Goal: Communication & Community: Share content

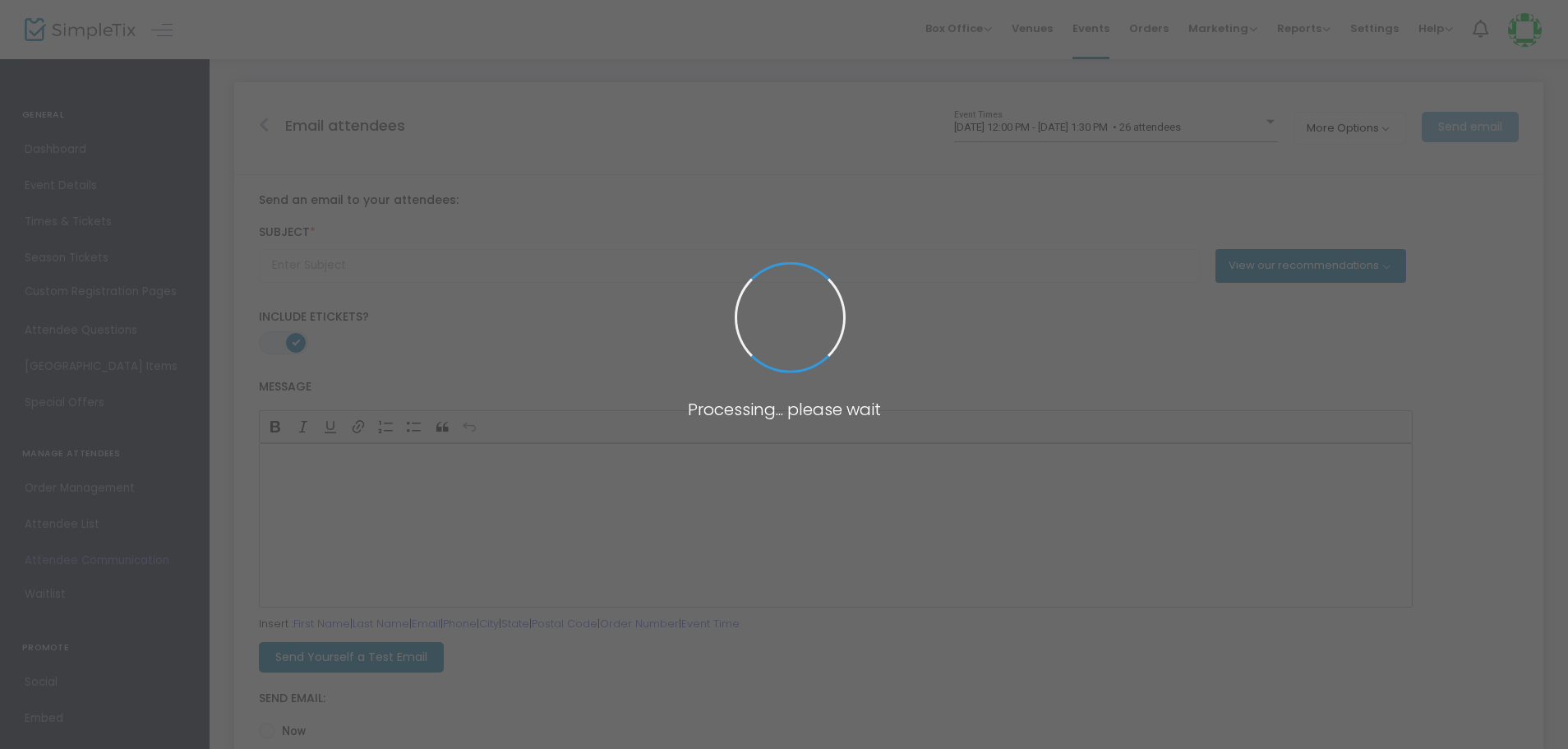
type input "Don't forget to join us for {EVENT-TITLE}!"
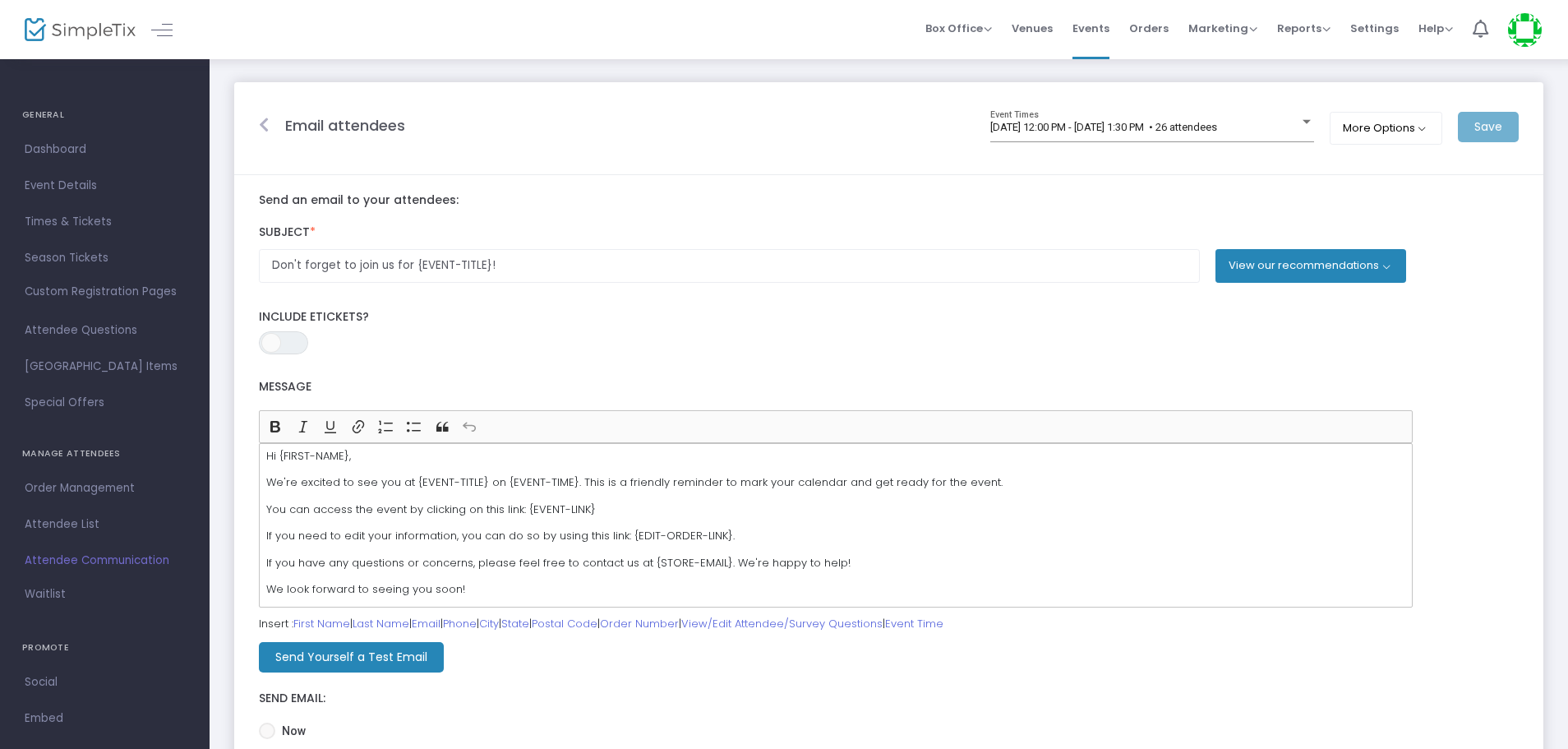
click at [1371, 255] on button "View our recommendations" at bounding box center [1311, 265] width 190 height 33
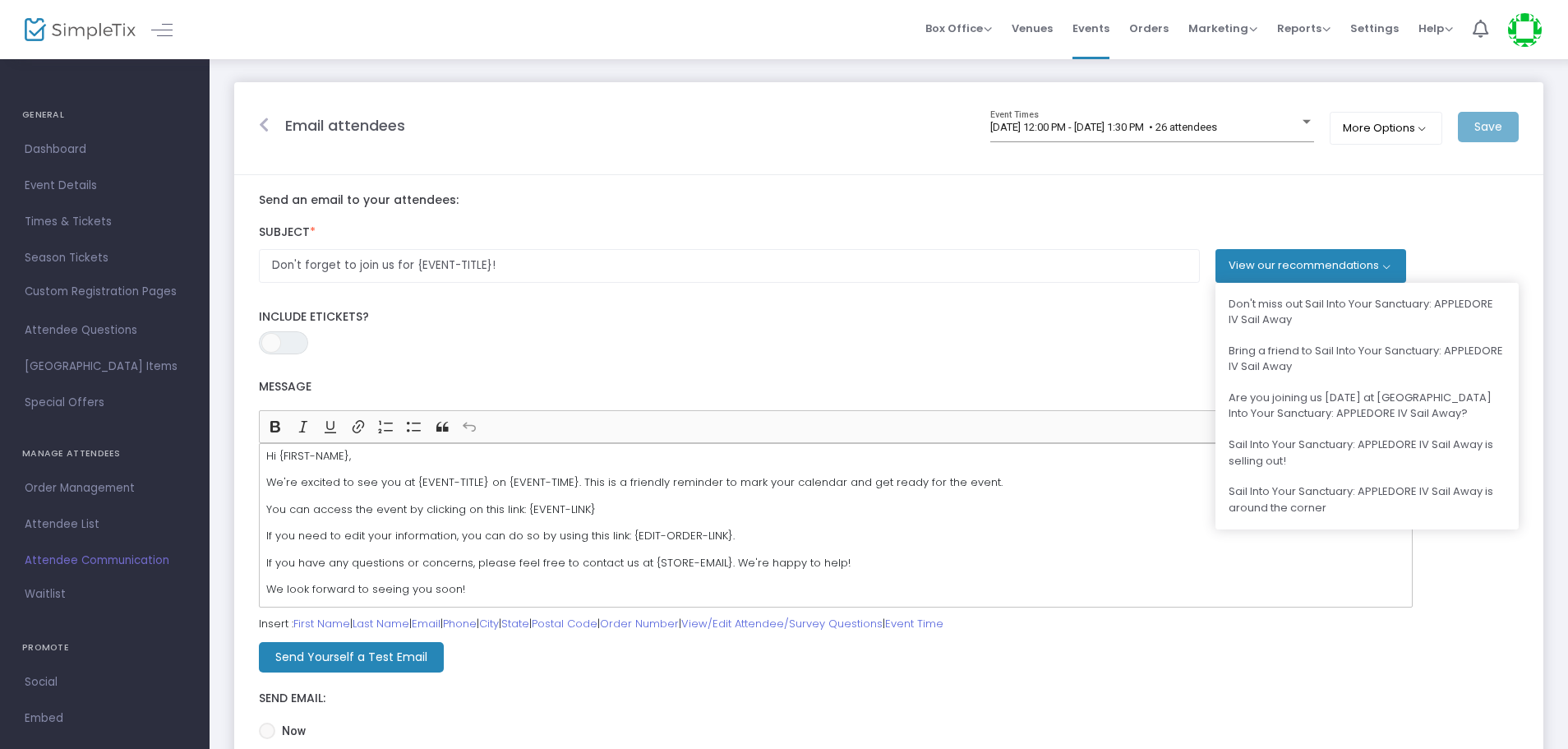
click at [1371, 255] on button "View our recommendations" at bounding box center [1311, 265] width 190 height 33
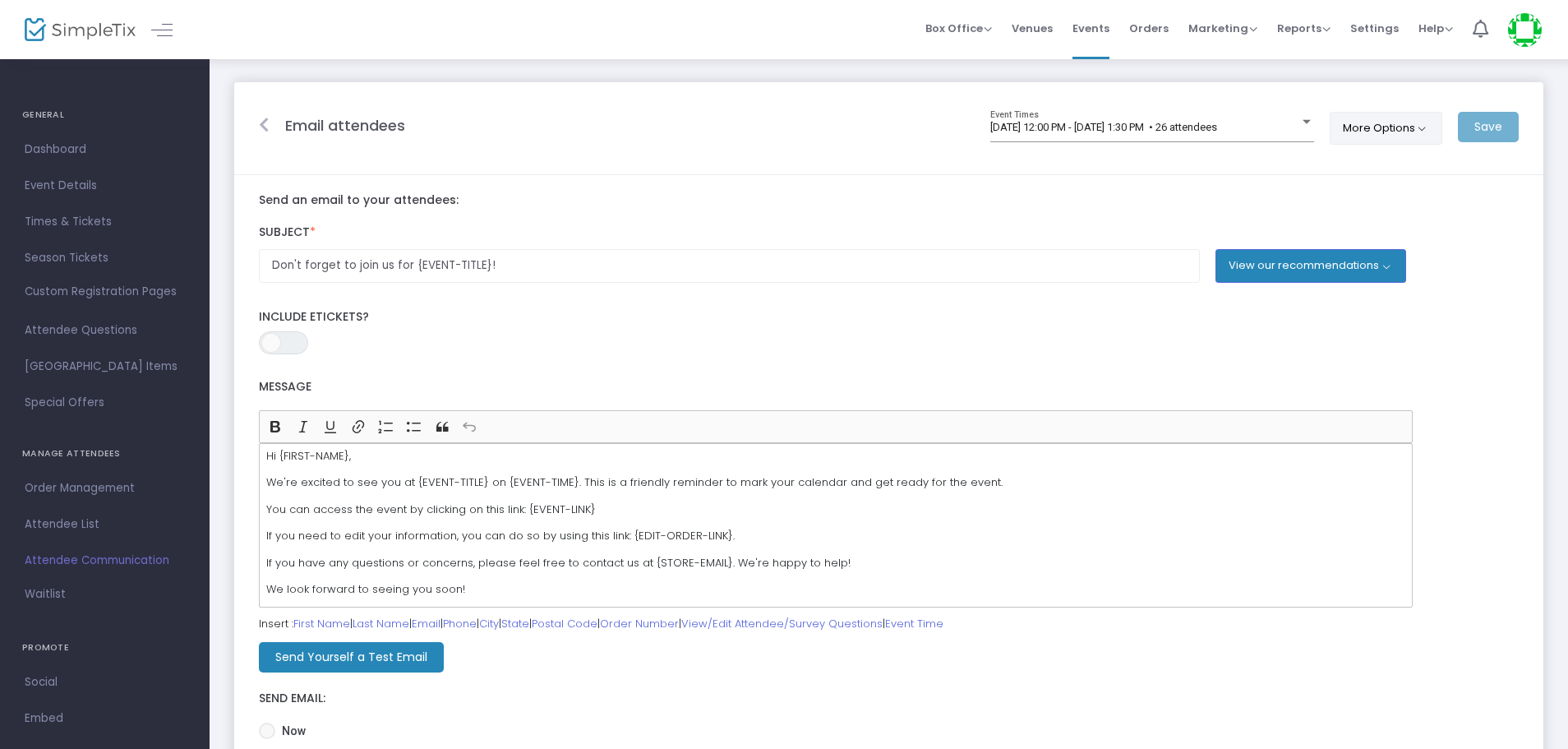
click at [1419, 127] on button "More Options" at bounding box center [1387, 128] width 113 height 33
click at [1142, 127] on span "[DATE] 12:00 PM - [DATE] 1:30 PM • 26 attendees" at bounding box center [1104, 127] width 227 height 13
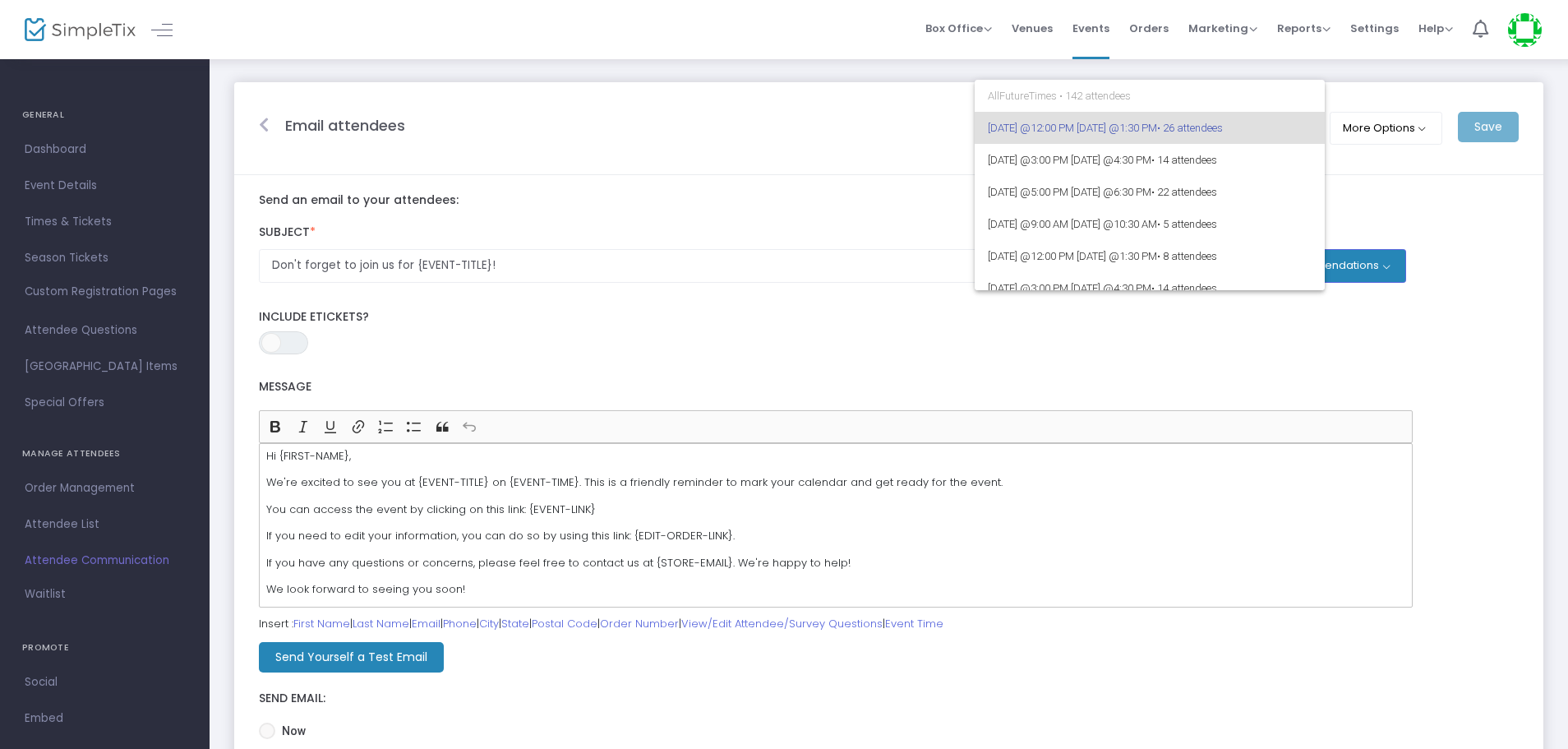
click at [262, 123] on div at bounding box center [784, 374] width 1568 height 749
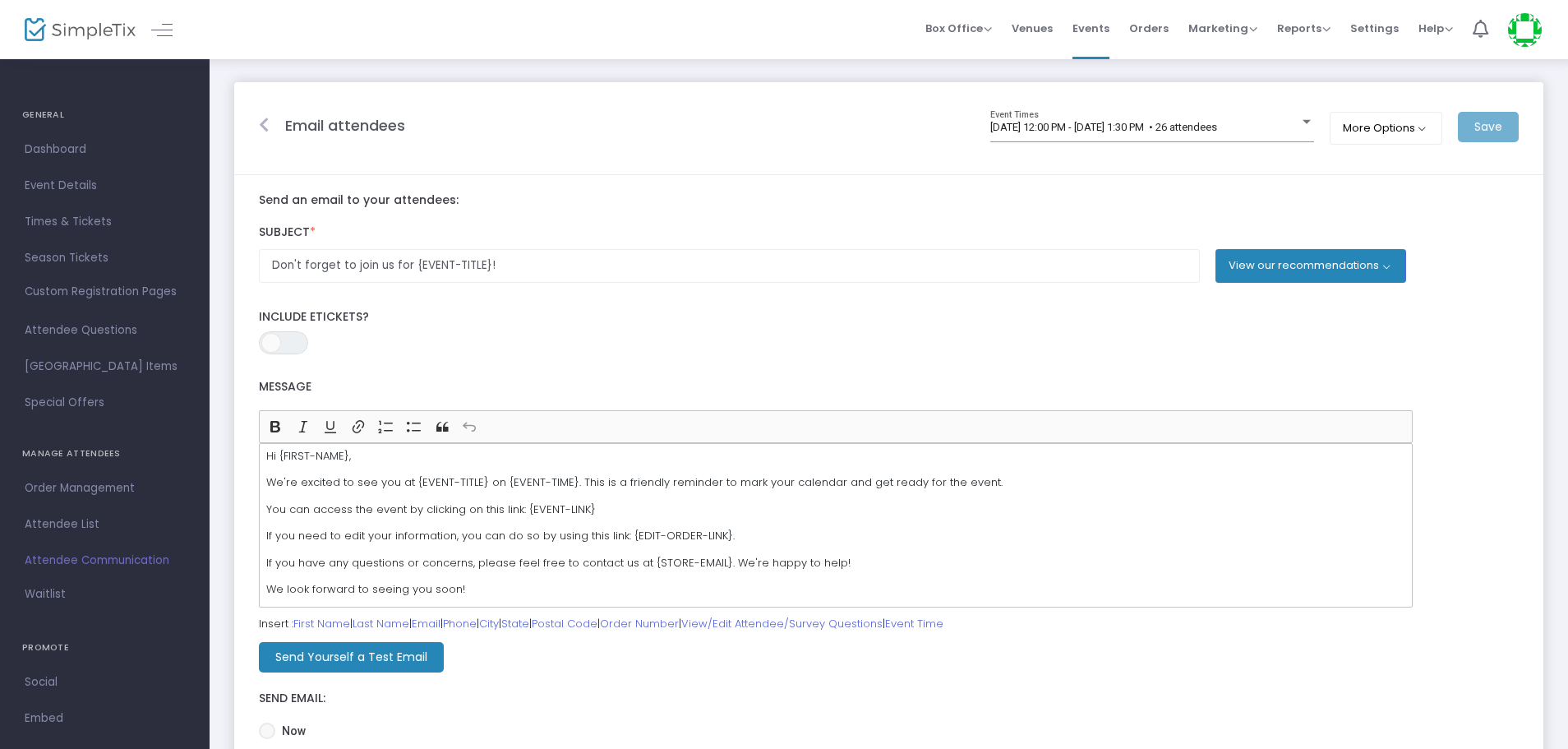
click at [262, 123] on icon at bounding box center [264, 125] width 10 height 16
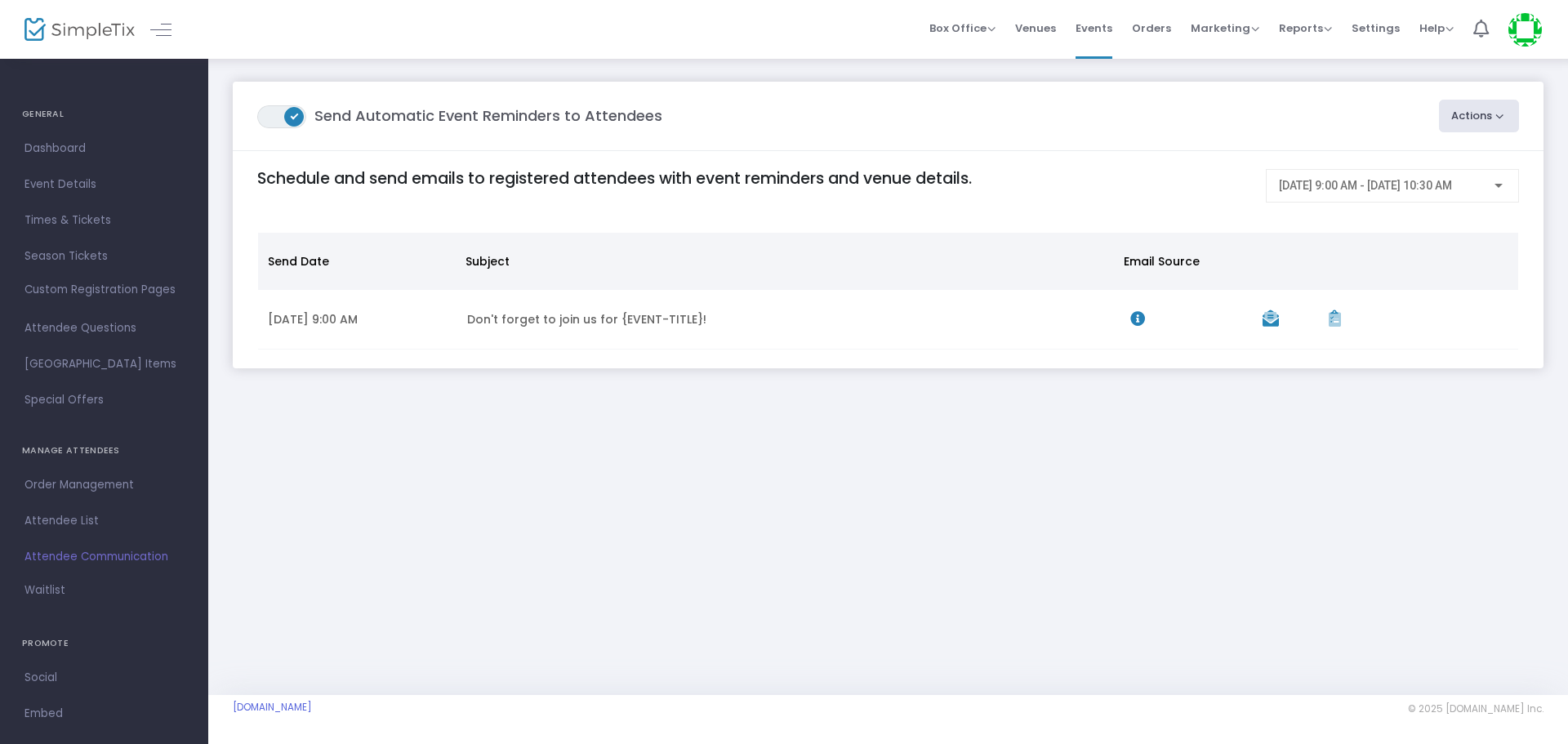
click at [1482, 124] on button "Actions" at bounding box center [1479, 115] width 81 height 33
click at [1433, 184] on li "Post-Event Email" at bounding box center [1433, 192] width 171 height 32
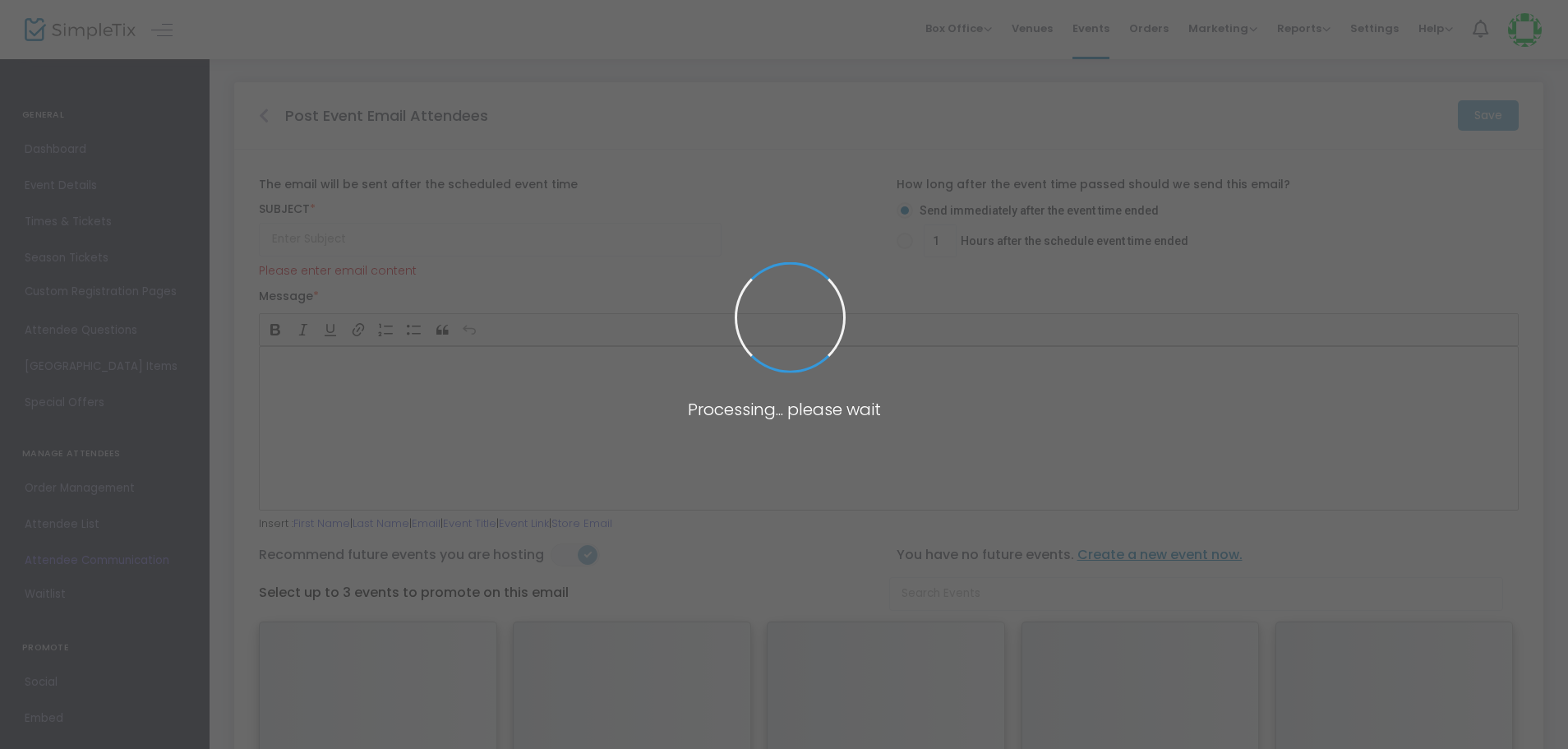
type input "Thanks for attending Sail Into Your Sanctuary: APPLEDORE IV Sail Away"
type input "1"
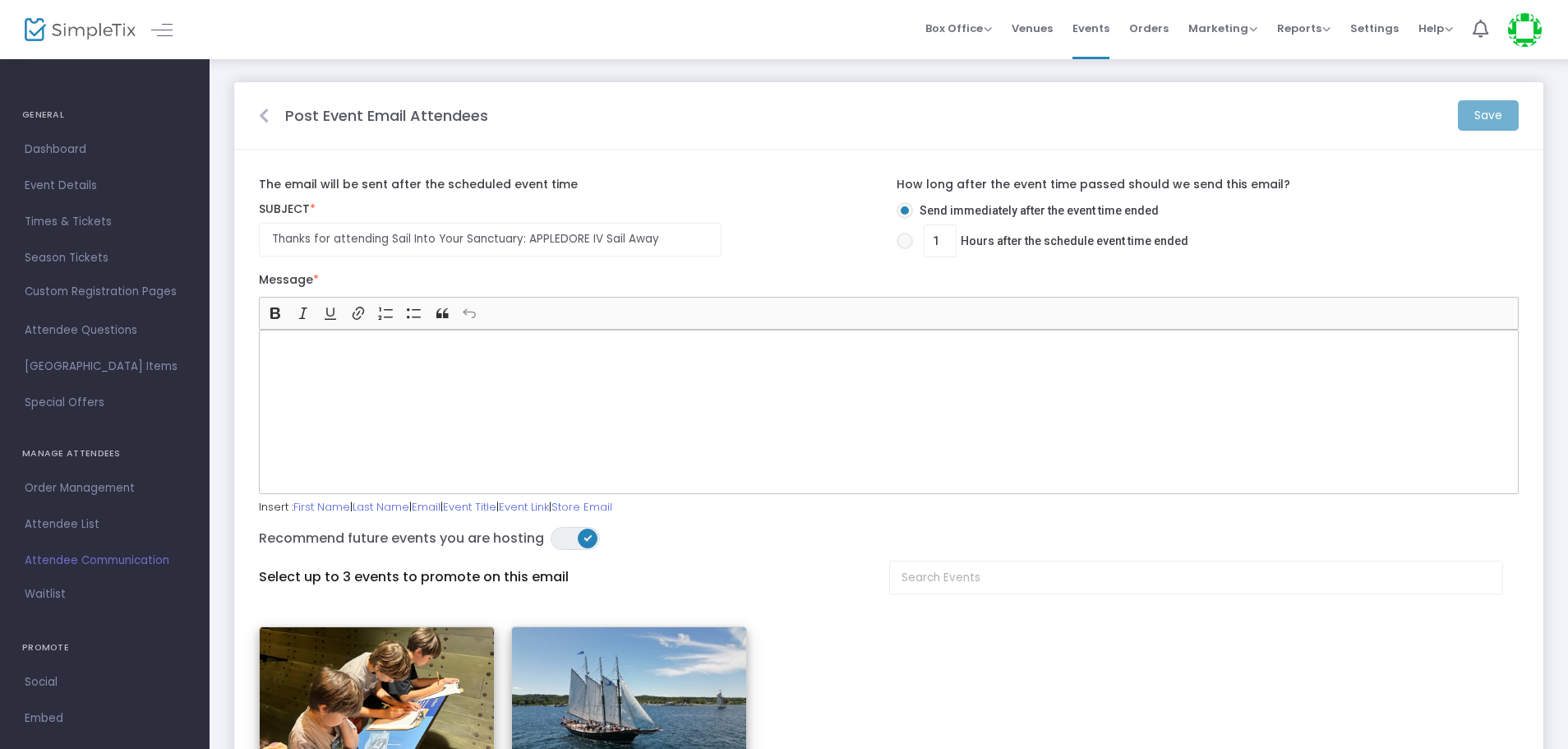
click at [905, 241] on span at bounding box center [905, 241] width 0 height 0
click at [905, 249] on input "1 Hours after the schedule event time ended" at bounding box center [904, 249] width 1 height 1
radio input "true"
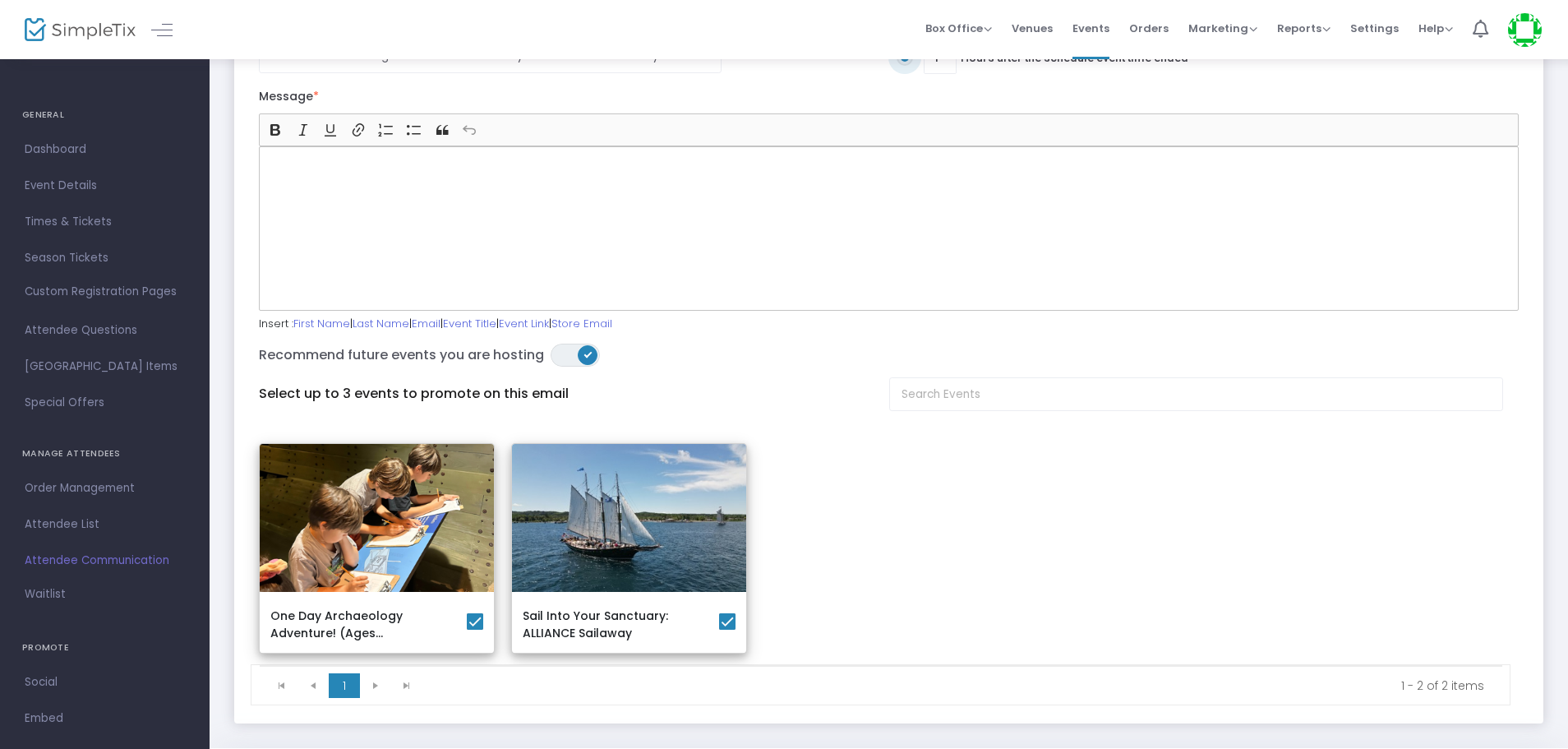
scroll to position [231, 0]
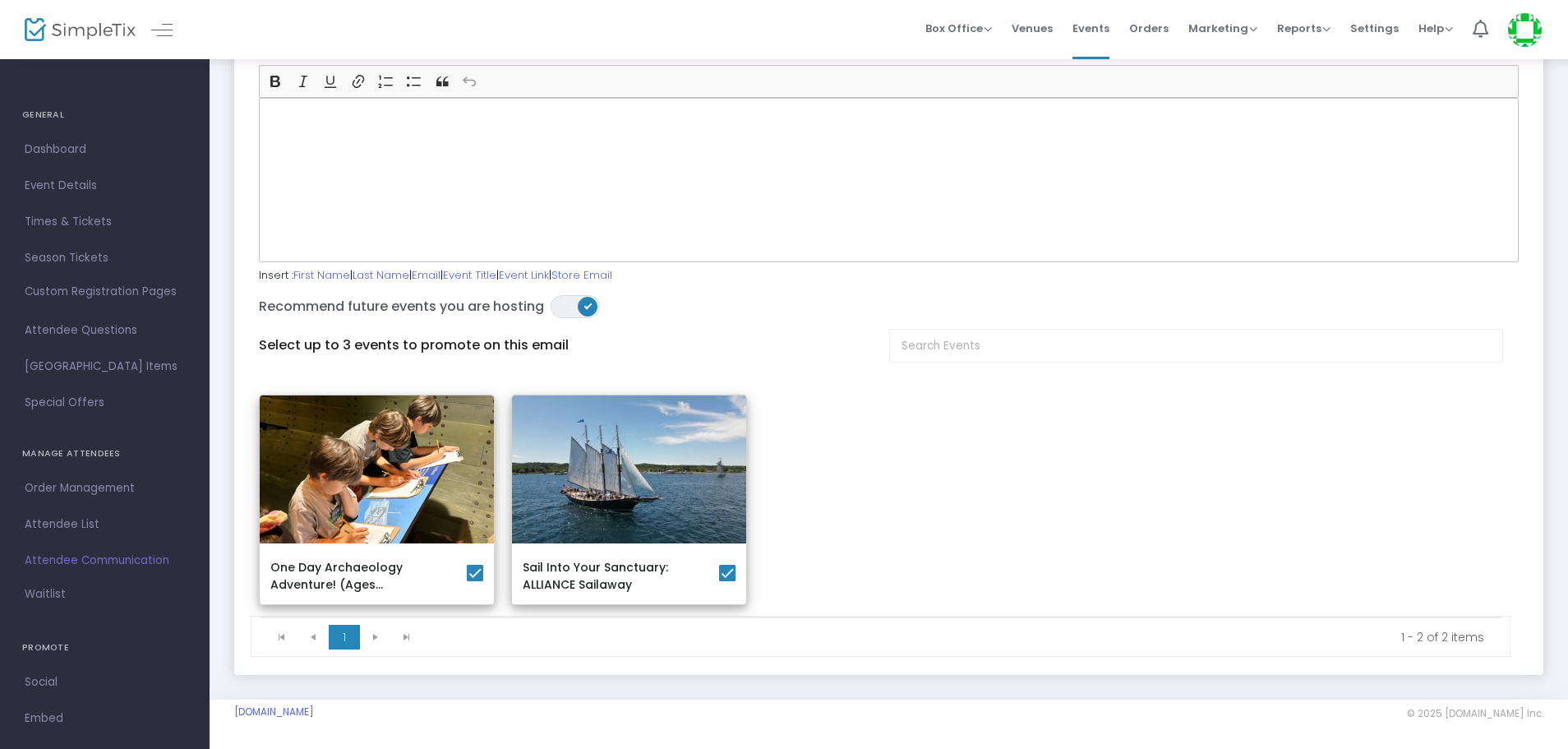
click at [727, 575] on span at bounding box center [727, 573] width 16 height 16
click at [727, 581] on input "checkbox" at bounding box center [726, 581] width 1 height 1
click at [724, 570] on span at bounding box center [727, 573] width 16 height 16
click at [726, 581] on input "checkbox" at bounding box center [726, 581] width 1 height 1
checkbox input "true"
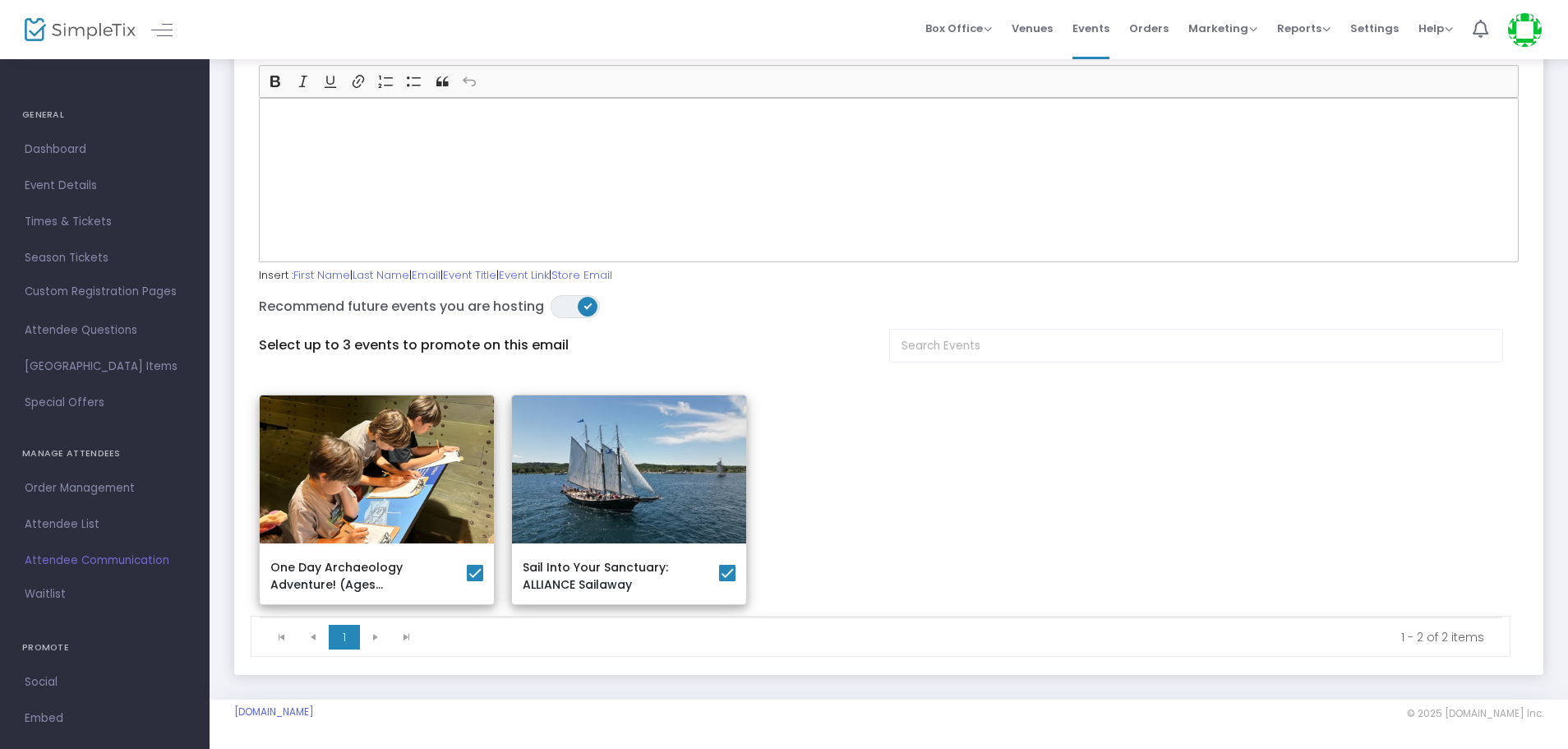
click at [574, 296] on span "ON OFF" at bounding box center [574, 307] width 49 height 23
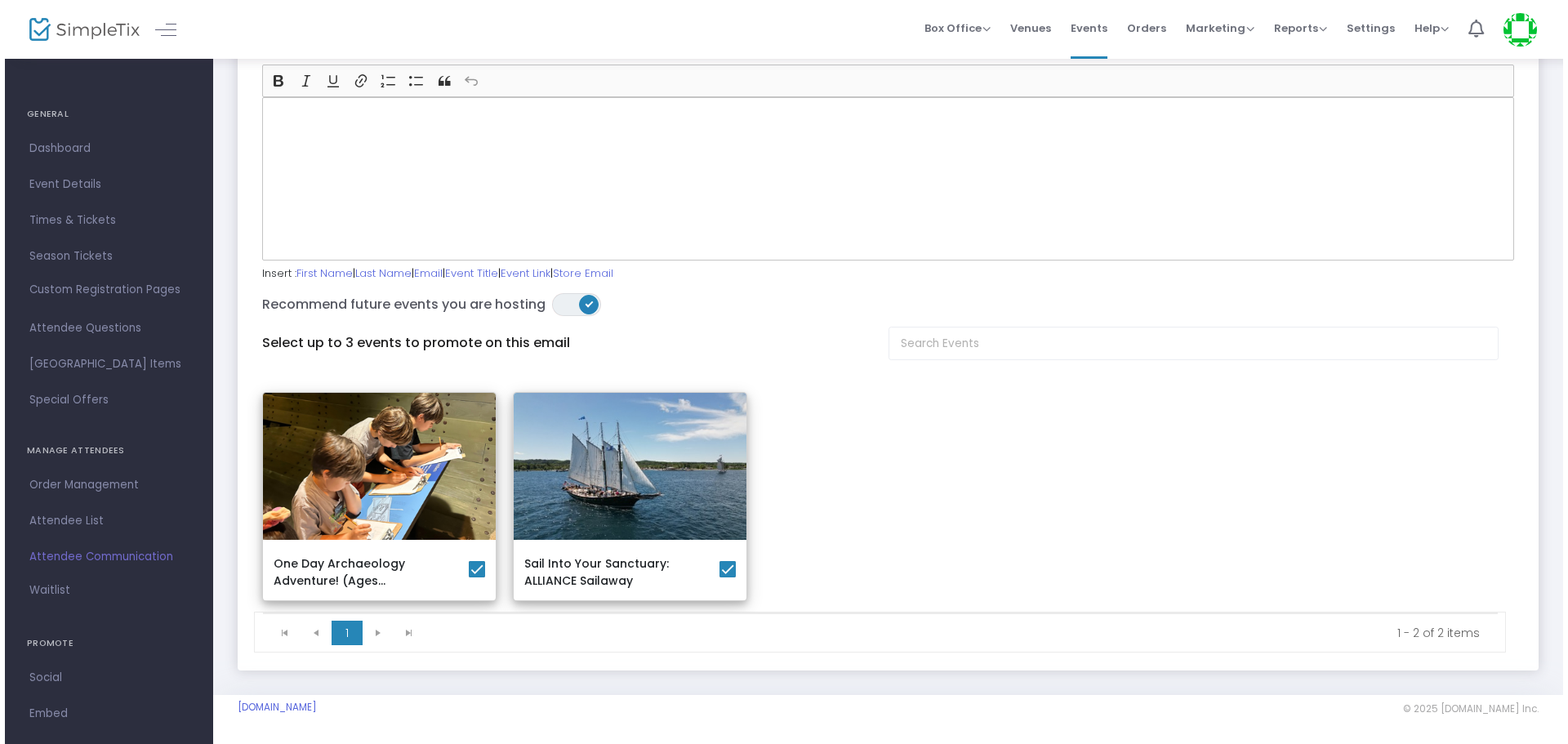
scroll to position [0, 0]
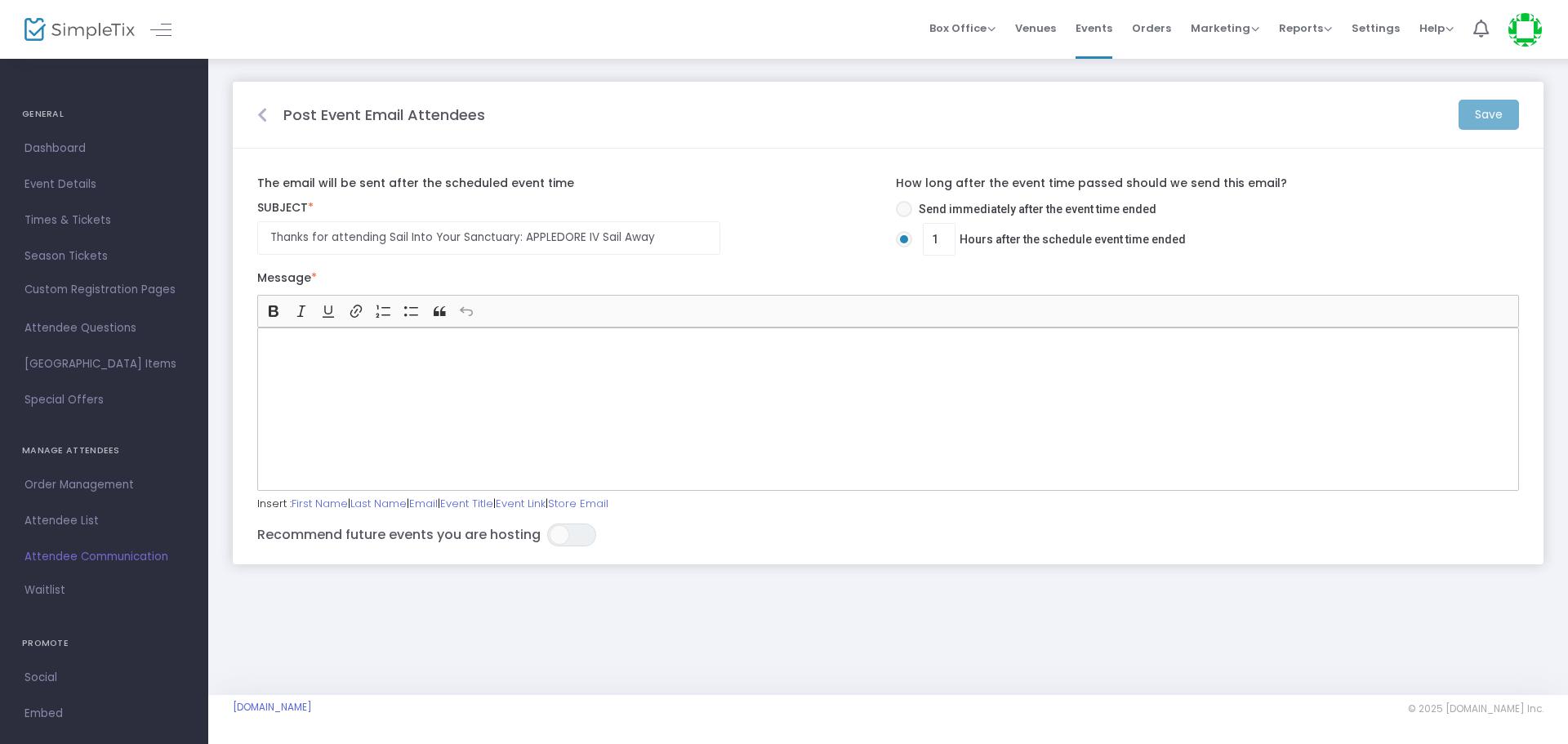
click at [371, 346] on p "Rich Text Editor, main" at bounding box center [888, 346] width 1247 height 16
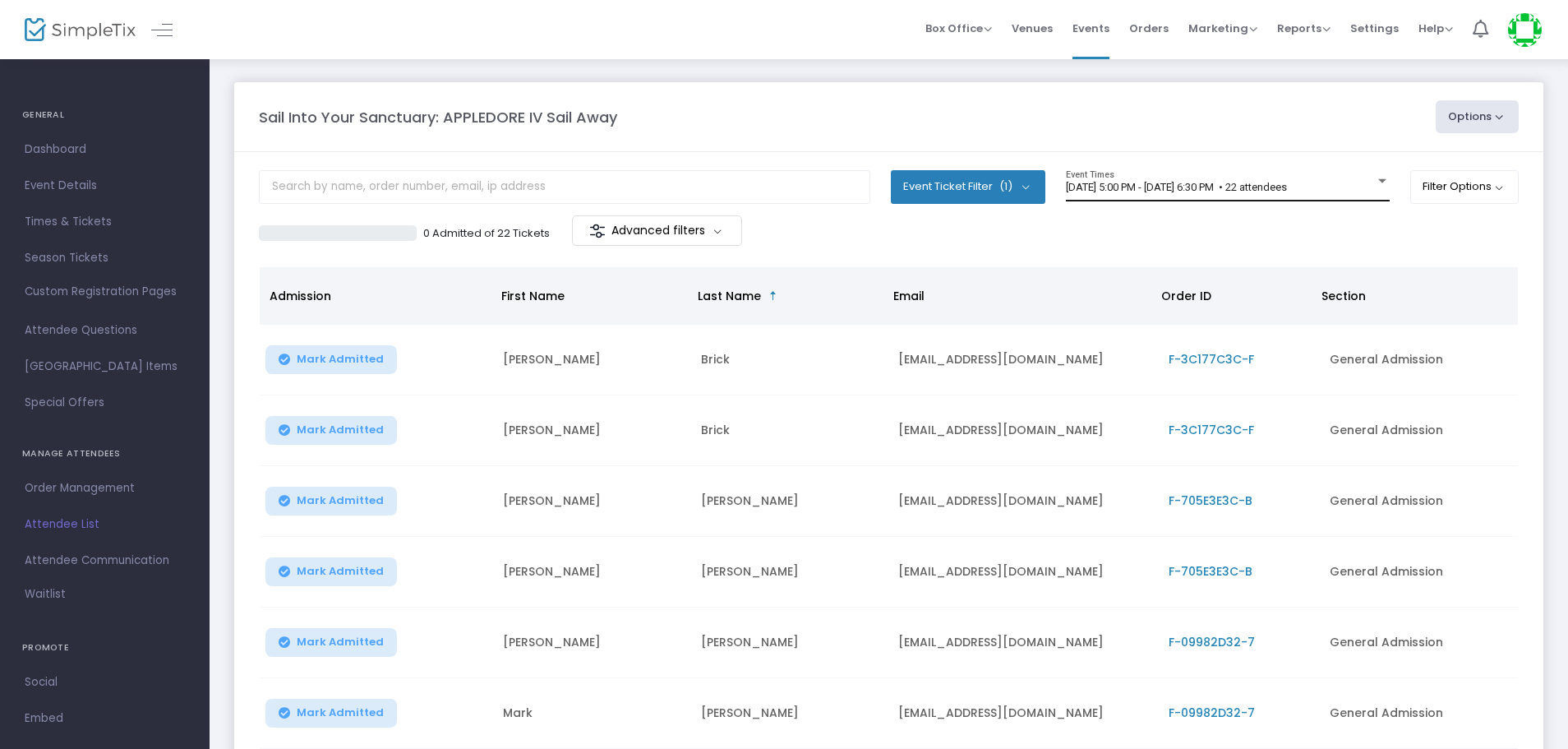
click at [1145, 187] on span "8/14/2025 @ 5:00 PM - 8/14/2025 @ 6:30 PM • 22 attendees" at bounding box center [1176, 187] width 221 height 13
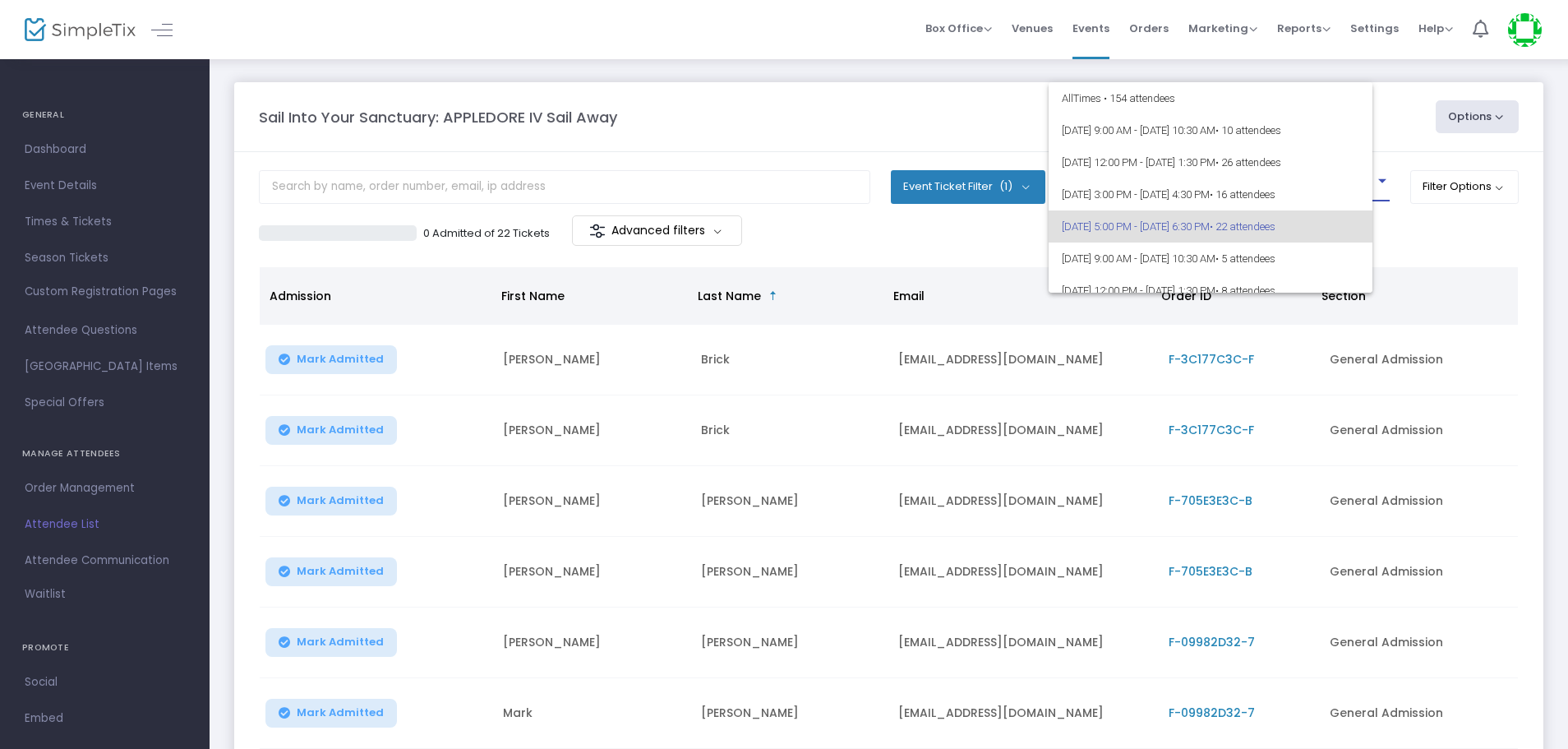
scroll to position [39, 0]
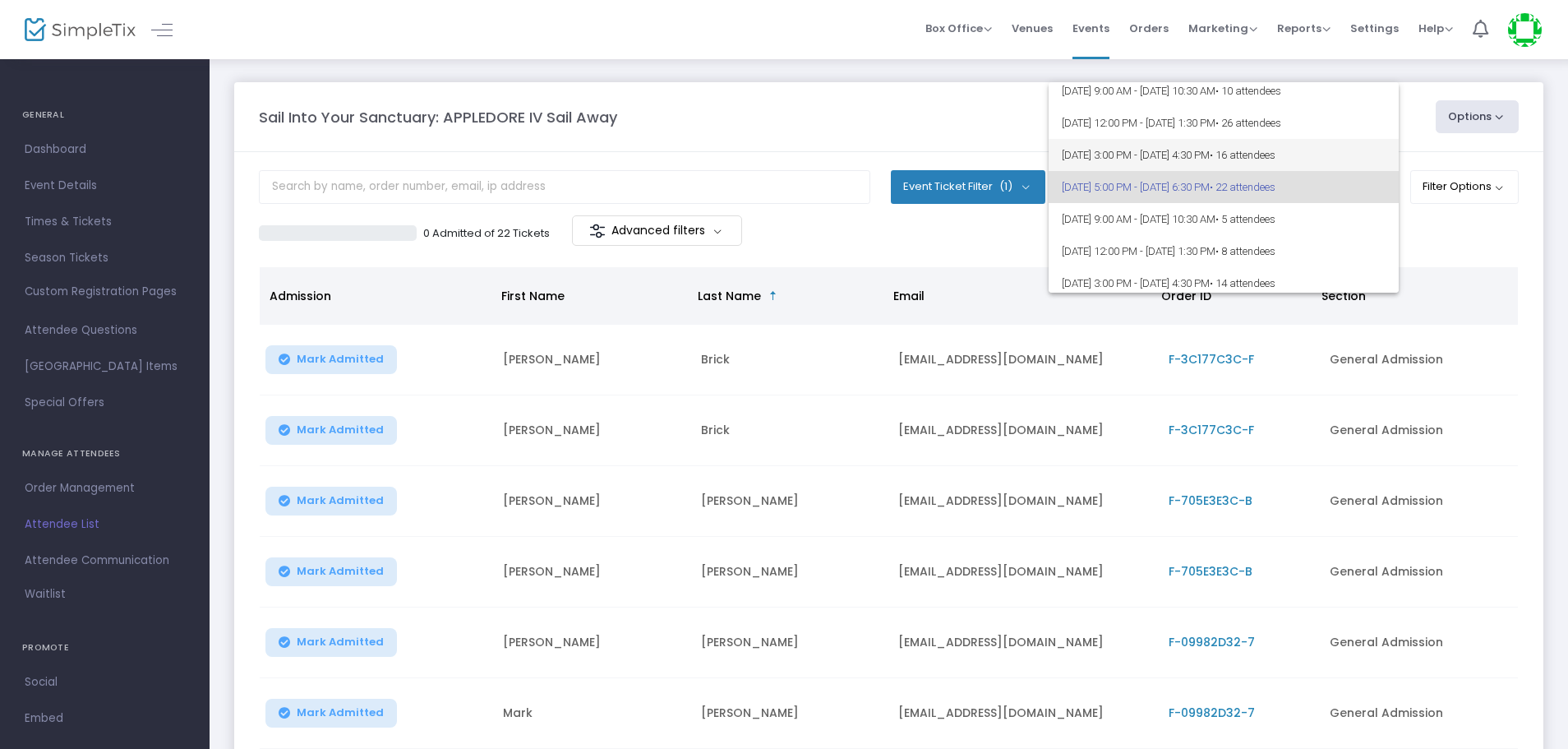
click at [1158, 160] on span "8/14/2025 @ 3:00 PM - 8/14/2025 @ 4:30 PM • 16 attendees" at bounding box center [1224, 155] width 323 height 32
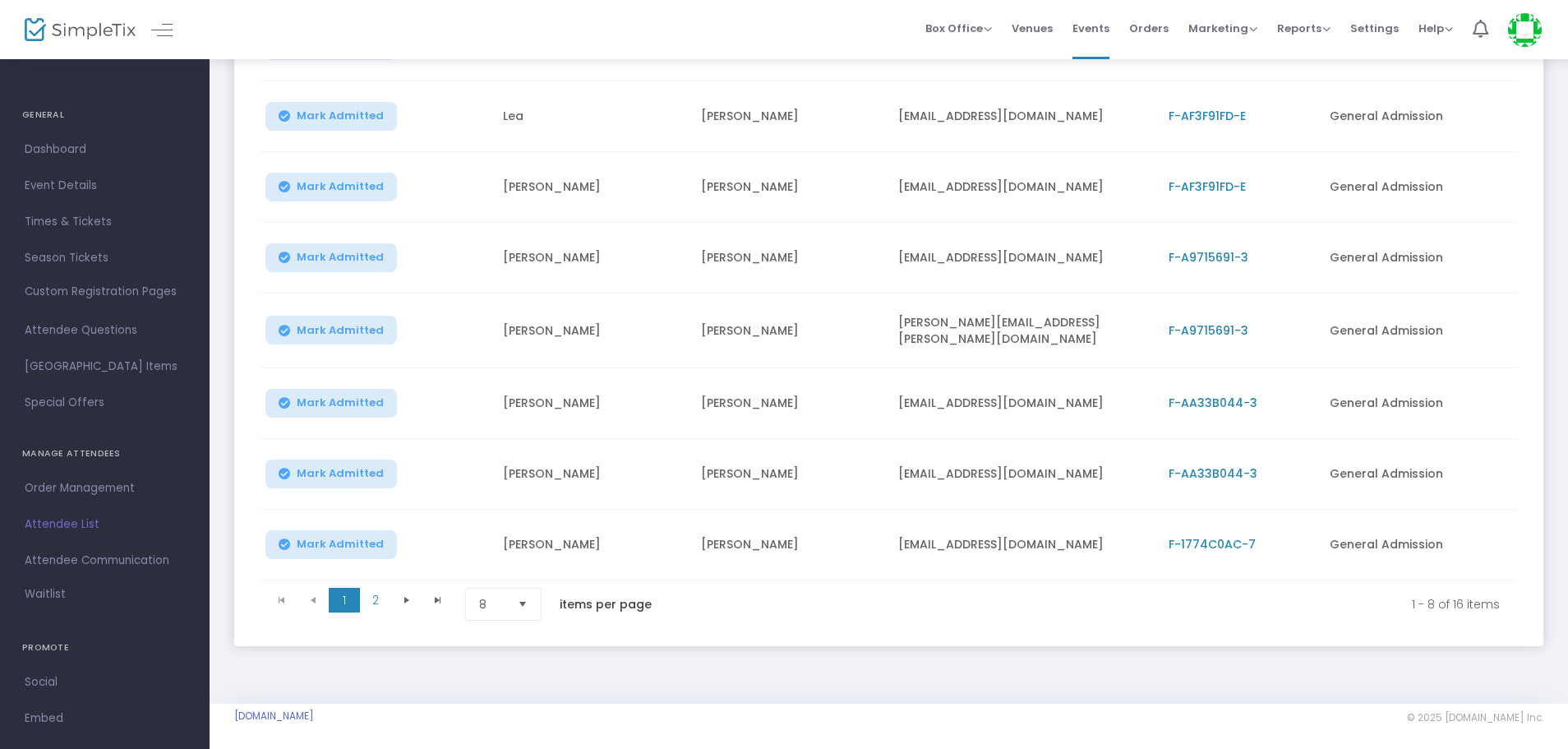
scroll to position [320, 0]
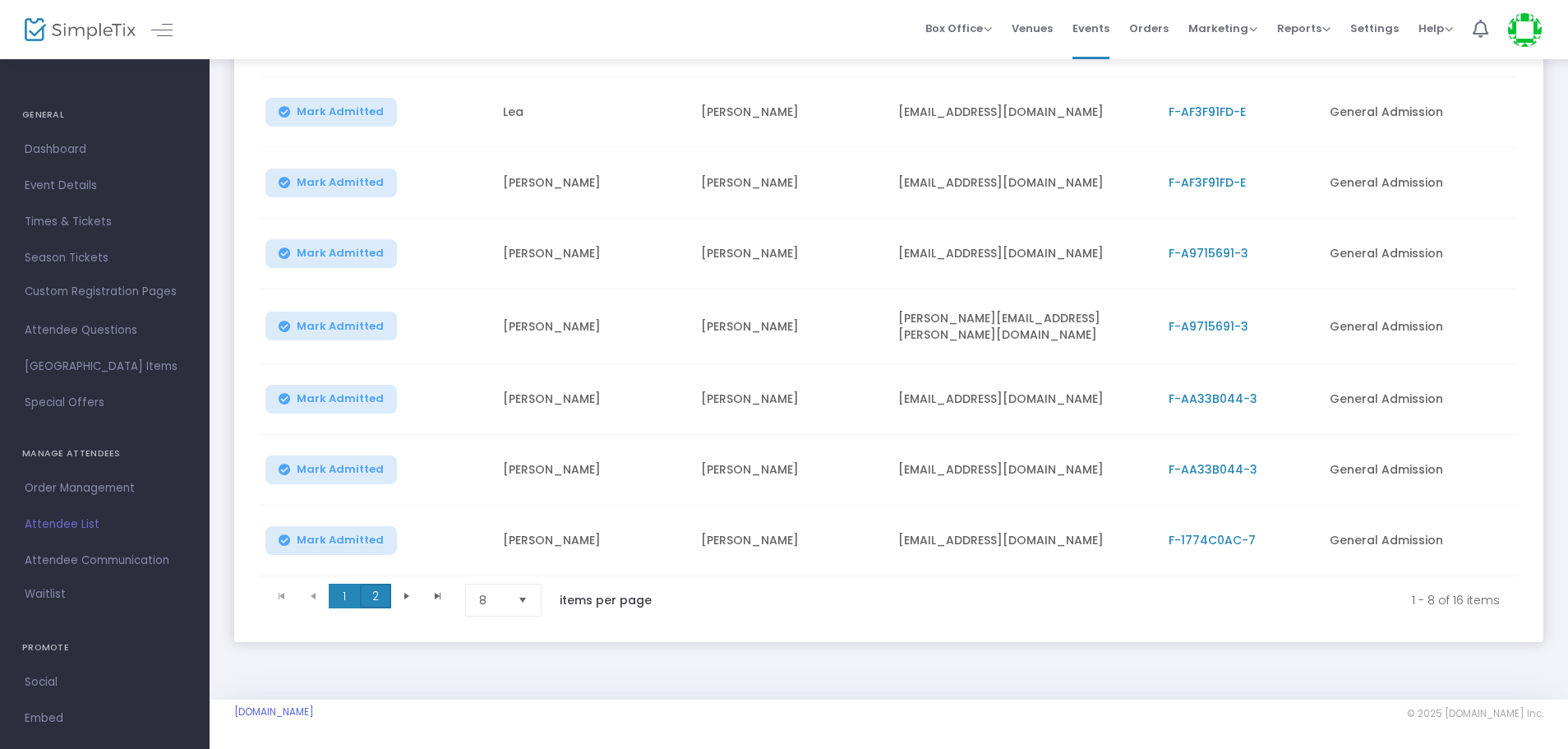
click at [381, 593] on span "2" at bounding box center [375, 596] width 31 height 25
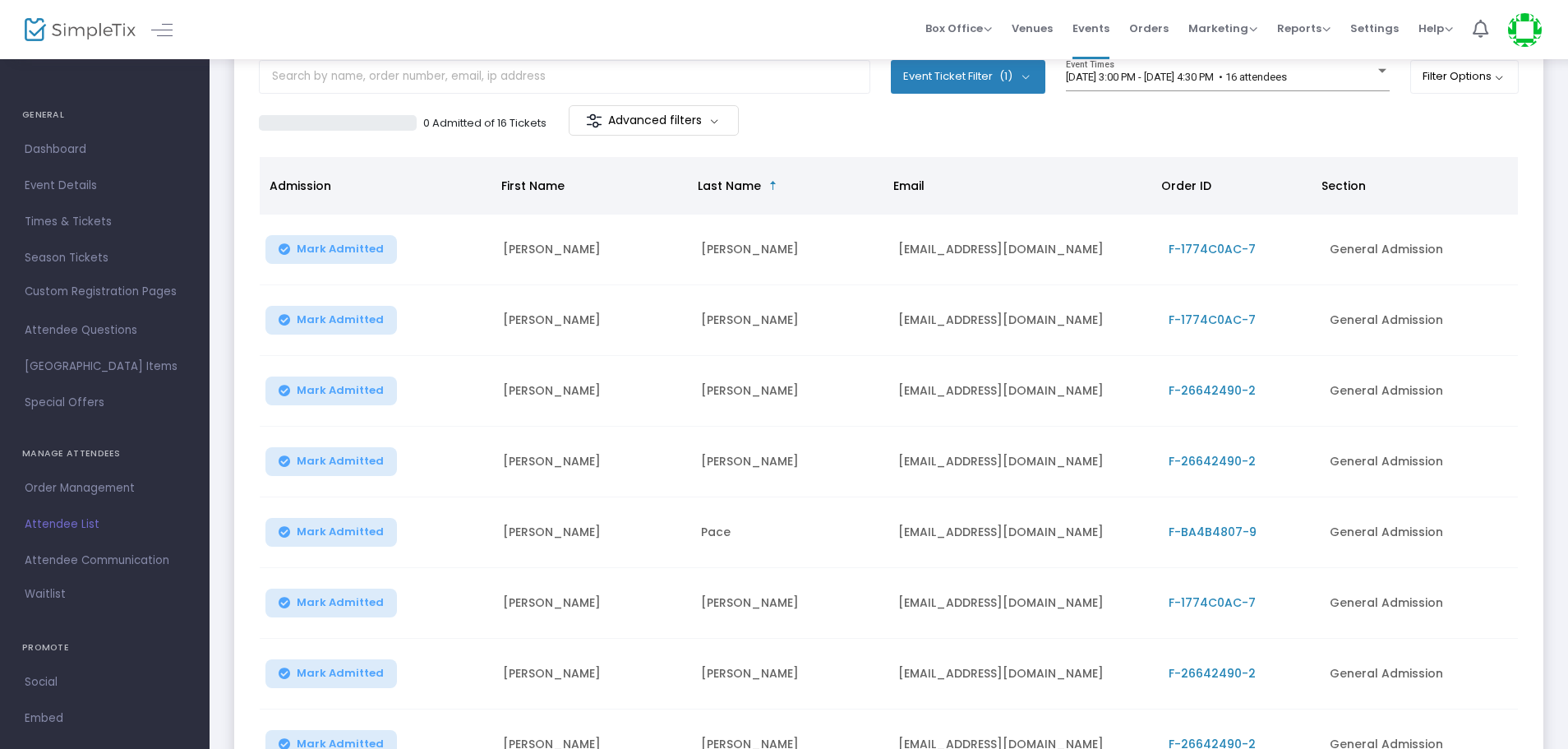
scroll to position [0, 0]
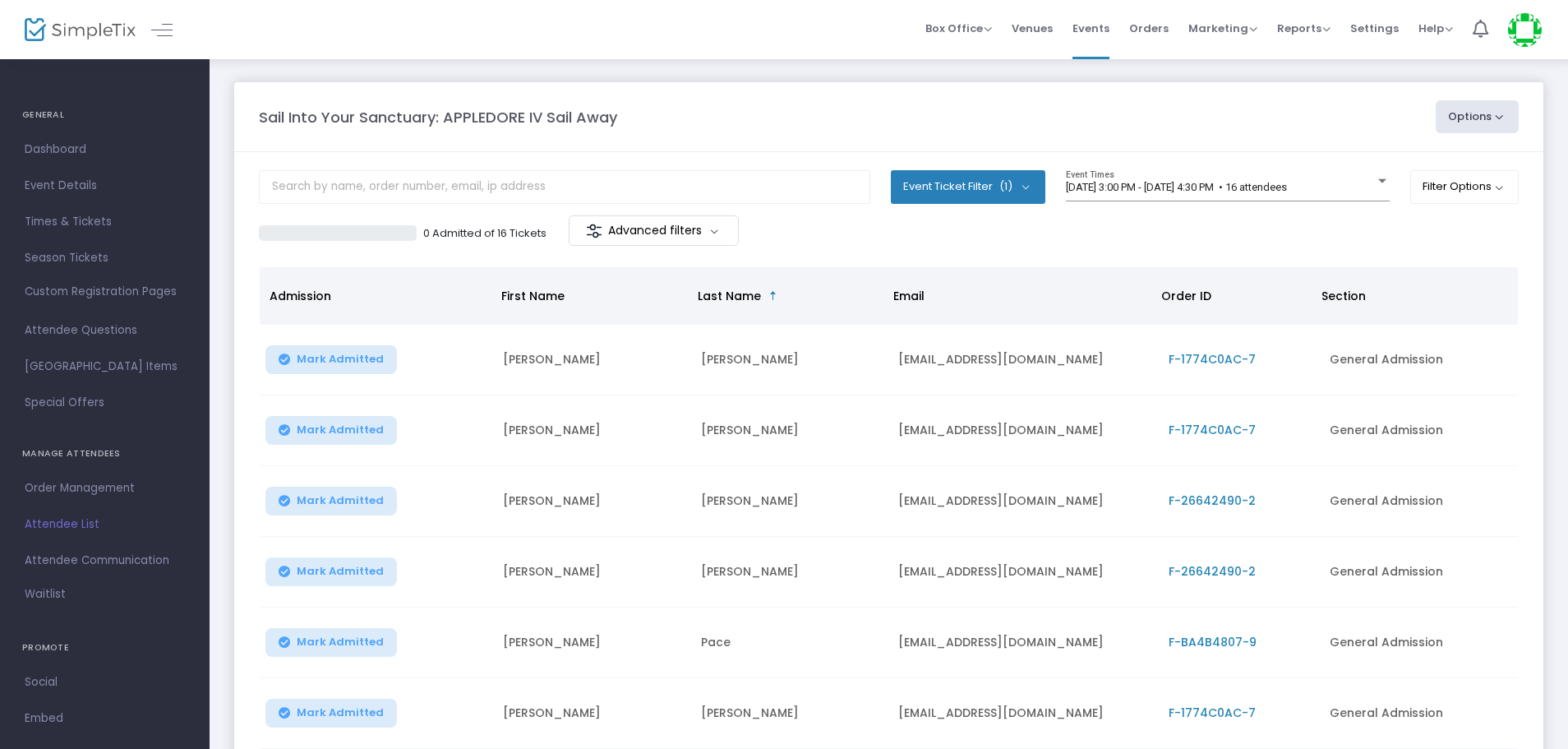
click at [87, 27] on img at bounding box center [80, 29] width 111 height 24
